Goal: Task Accomplishment & Management: Use online tool/utility

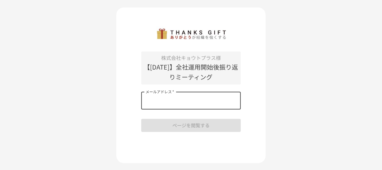
click at [195, 96] on input "メールアドレス   *" at bounding box center [191, 100] width 100 height 17
type input "**********"
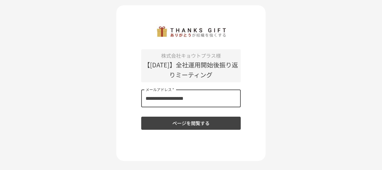
scroll to position [16, 0]
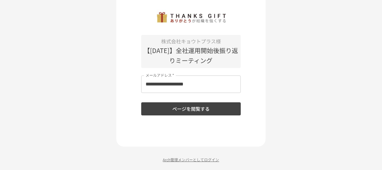
click at [202, 159] on p "Arch管理メンバーとしてログイン" at bounding box center [190, 159] width 149 height 6
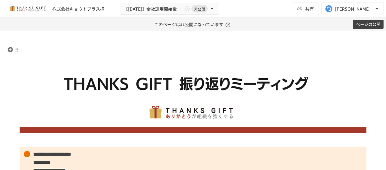
drag, startPoint x: 262, startPoint y: 99, endPoint x: 240, endPoint y: 100, distance: 22.1
drag, startPoint x: 240, startPoint y: 100, endPoint x: 213, endPoint y: 97, distance: 27.6
drag, startPoint x: 213, startPoint y: 97, endPoint x: 192, endPoint y: 93, distance: 21.2
click at [192, 93] on img at bounding box center [193, 89] width 347 height 87
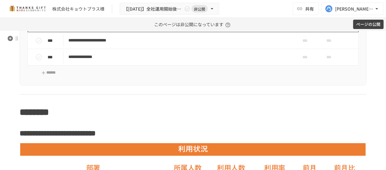
scroll to position [933, 0]
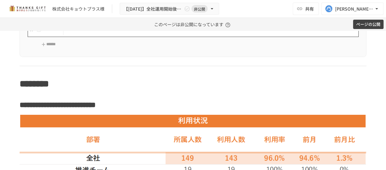
click at [129, 32] on p "**********" at bounding box center [179, 29] width 223 height 8
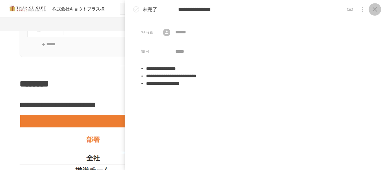
drag, startPoint x: 375, startPoint y: 9, endPoint x: 333, endPoint y: 30, distance: 47.6
click at [375, 9] on icon "close drawer" at bounding box center [375, 9] width 4 height 4
